Goal: Check status

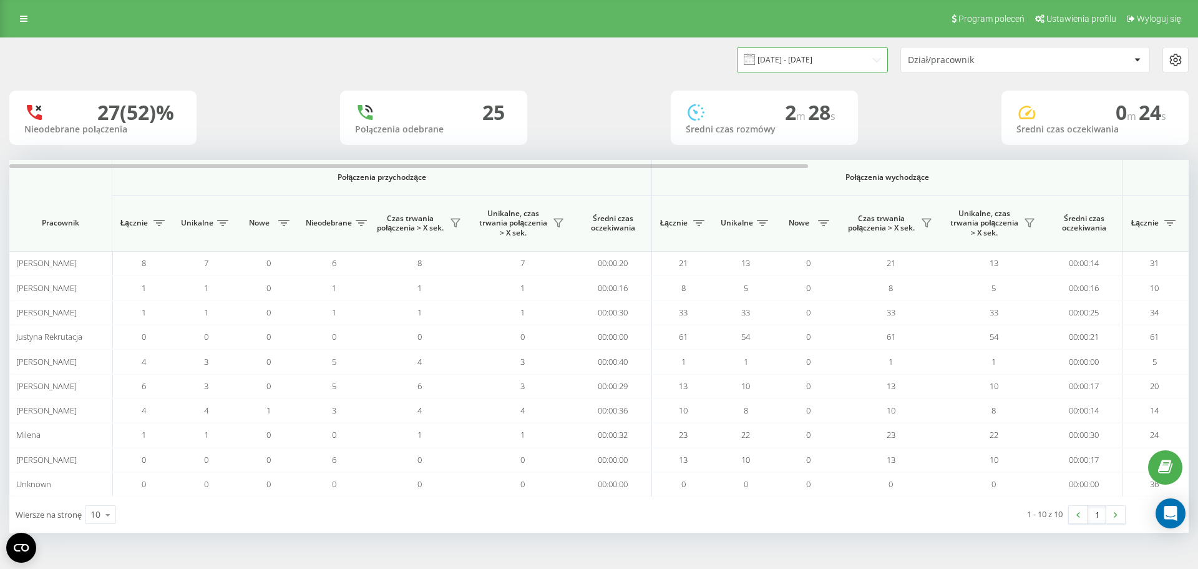
click at [874, 59] on input "[DATE] - [DATE]" at bounding box center [812, 59] width 151 height 24
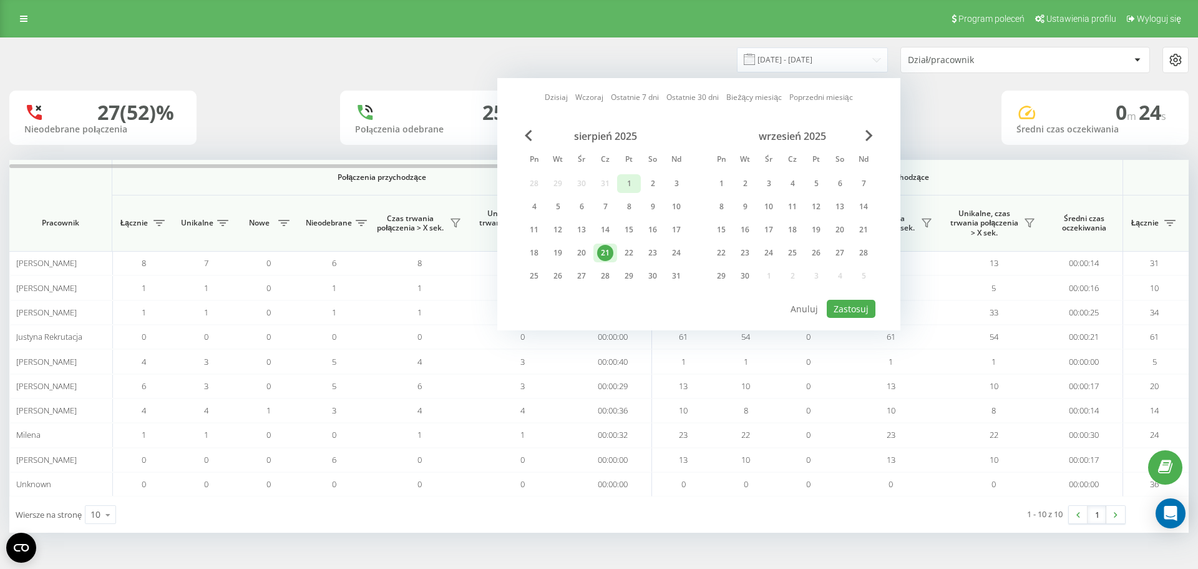
click at [628, 182] on div "1" at bounding box center [629, 183] width 16 height 16
click at [608, 257] on div "21" at bounding box center [605, 253] width 16 height 16
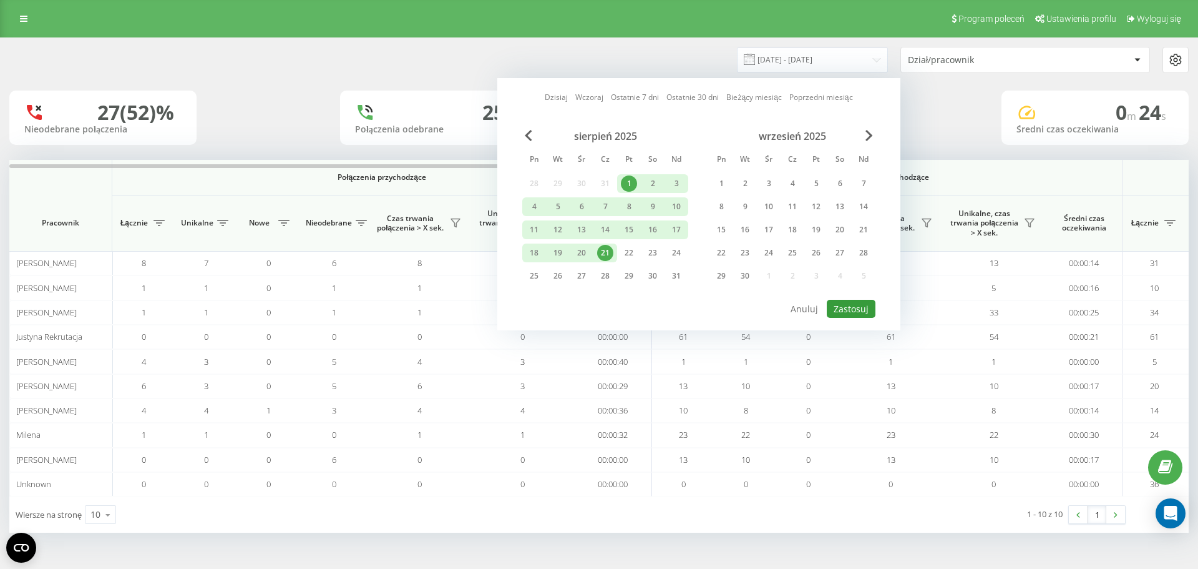
click at [861, 309] on button "Zastosuj" at bounding box center [851, 309] width 49 height 18
type input "[DATE] - [DATE]"
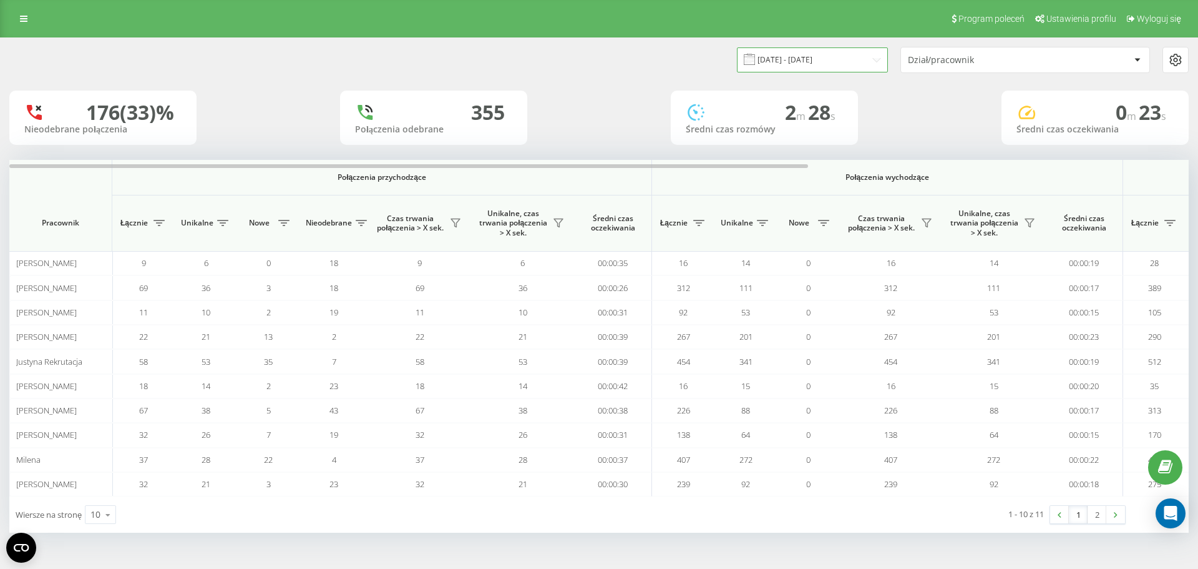
click at [866, 62] on input "[DATE] - [DATE]" at bounding box center [812, 59] width 151 height 24
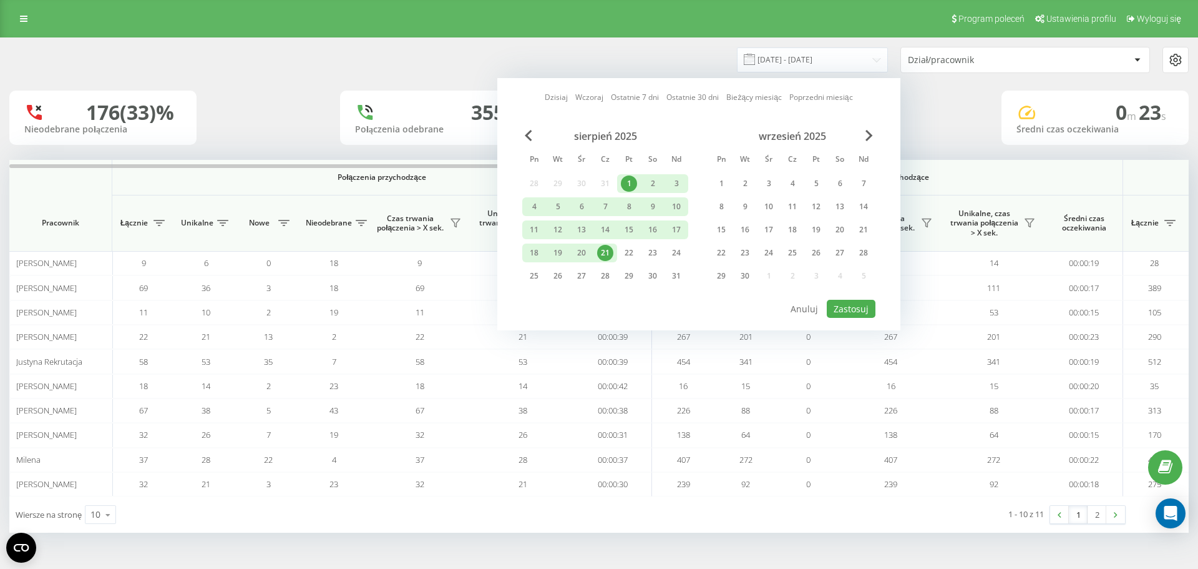
click at [605, 252] on div "21" at bounding box center [605, 253] width 16 height 16
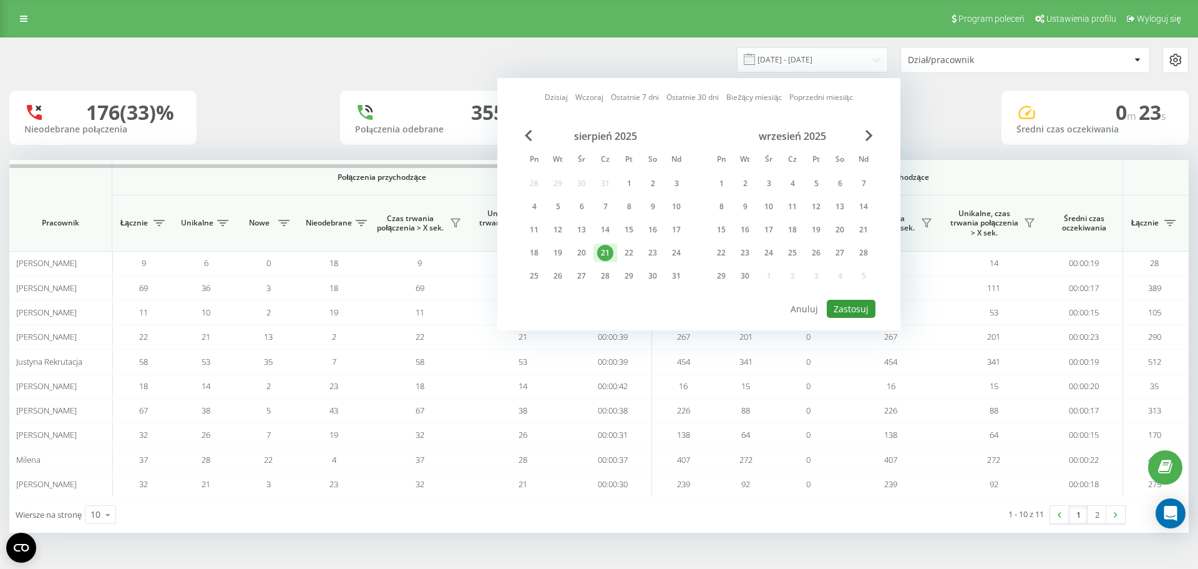
click at [860, 308] on button "Zastosuj" at bounding box center [851, 309] width 49 height 18
type input "[DATE] - [DATE]"
